Goal: Task Accomplishment & Management: Use online tool/utility

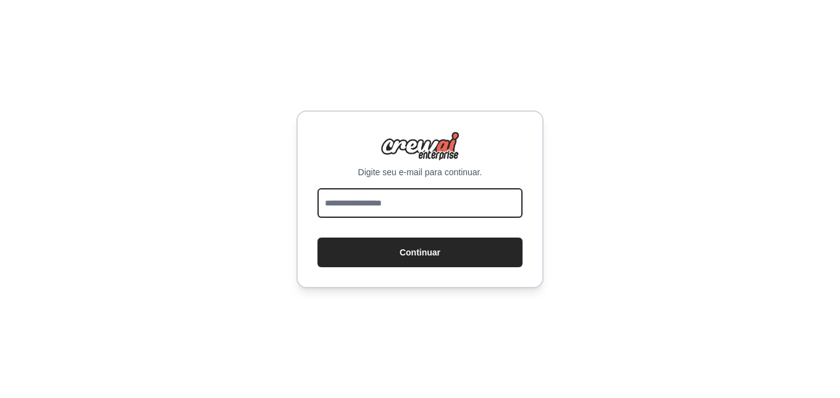
click at [445, 190] on input "email" at bounding box center [419, 203] width 205 height 30
type input "**********"
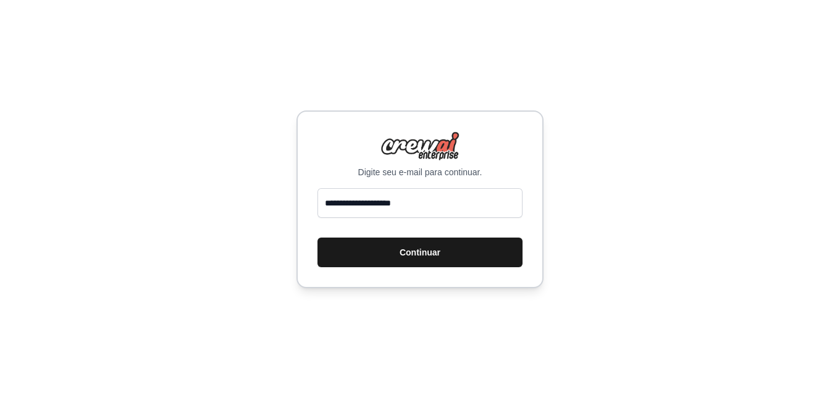
click at [449, 259] on button "Continuar" at bounding box center [419, 253] width 205 height 30
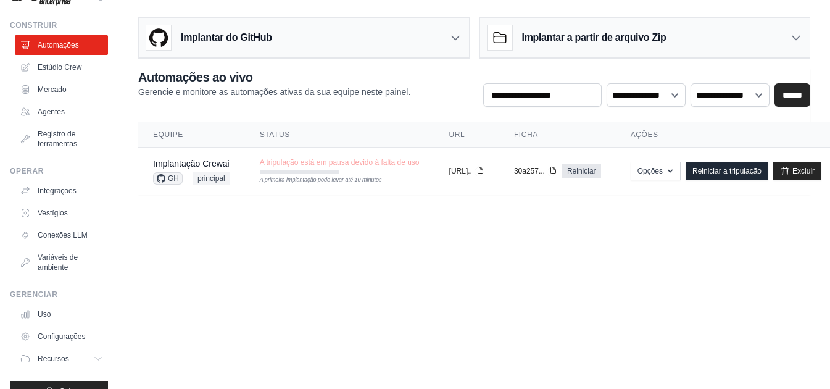
scroll to position [19, 0]
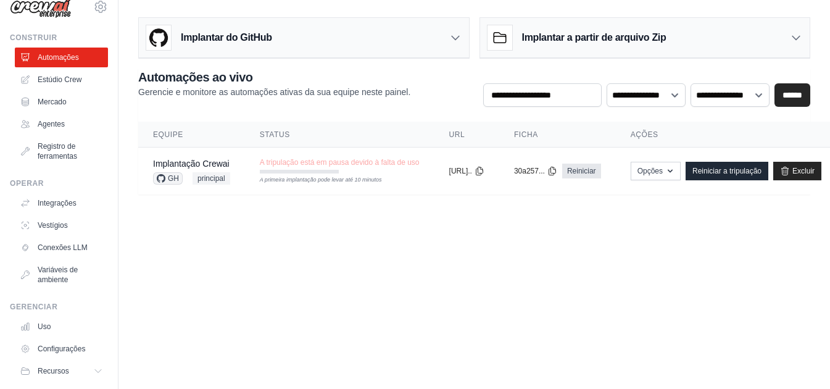
click at [287, 269] on body "[EMAIL_ADDRESS][DOMAIN_NAME] Configurações Construir Automações Estúdio Crew Re…" at bounding box center [415, 194] width 830 height 389
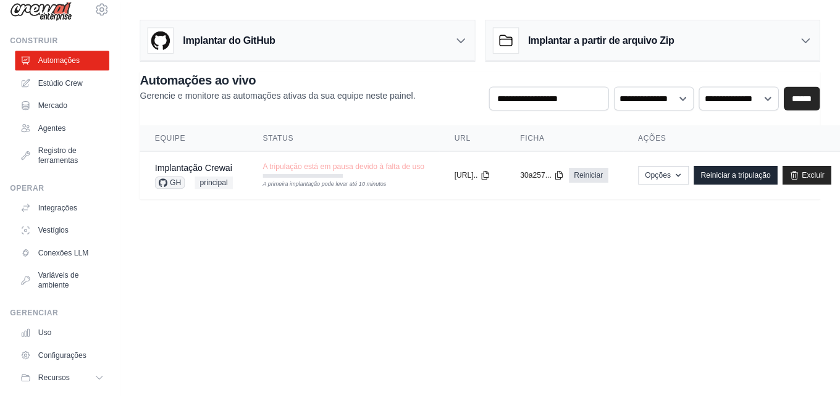
scroll to position [0, 0]
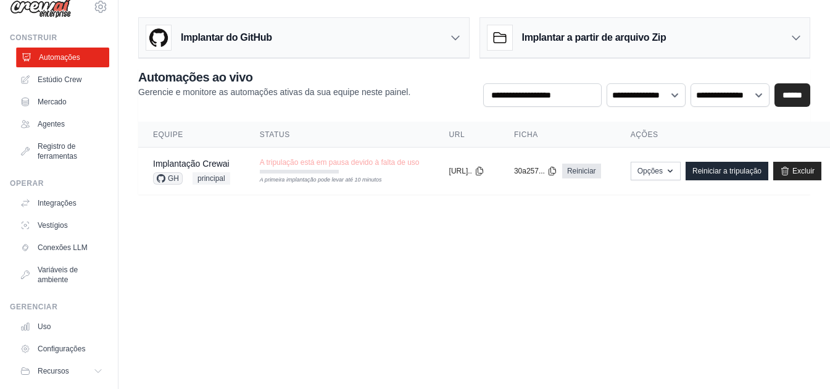
click at [56, 64] on link "Automações" at bounding box center [62, 58] width 93 height 20
